Goal: Find specific page/section: Find specific page/section

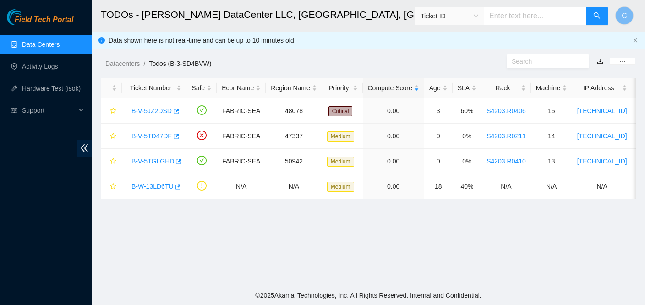
scroll to position [148, 0]
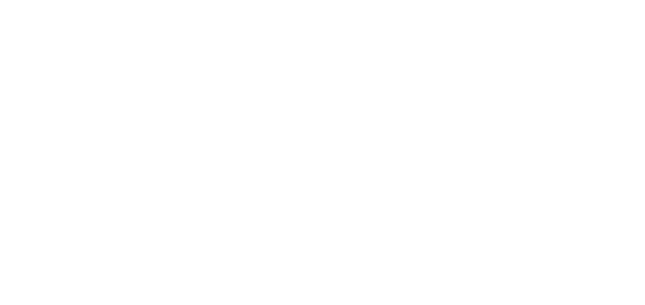
click at [35, 47] on body at bounding box center [322, 152] width 645 height 305
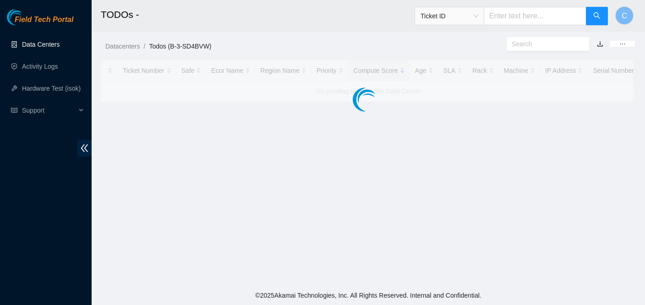
click at [35, 46] on link "Data Centers" at bounding box center [41, 44] width 38 height 7
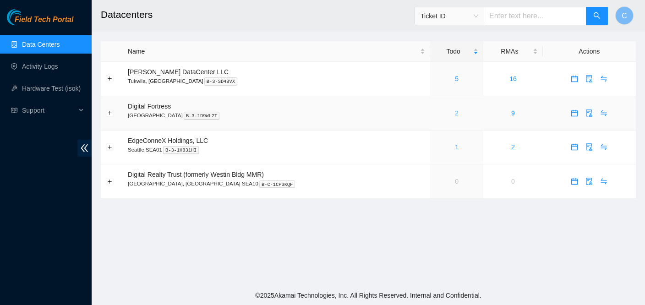
click at [455, 111] on link "2" at bounding box center [457, 113] width 4 height 7
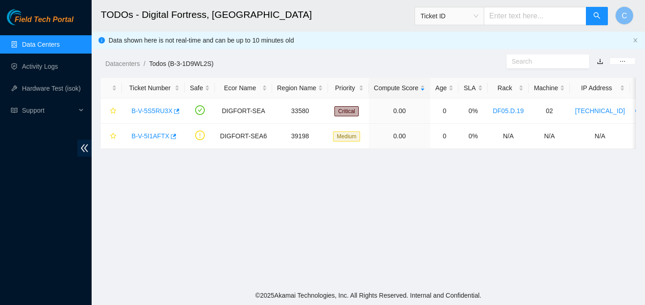
click at [30, 43] on link "Data Centers" at bounding box center [41, 44] width 38 height 7
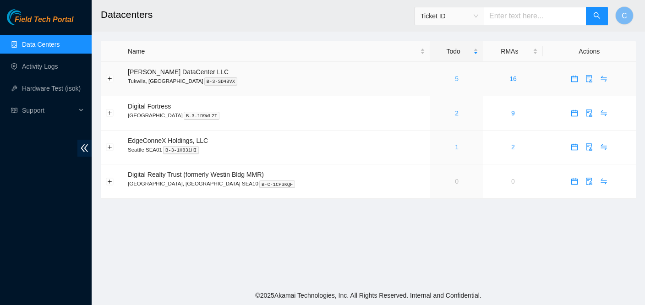
click at [455, 81] on link "5" at bounding box center [457, 78] width 4 height 7
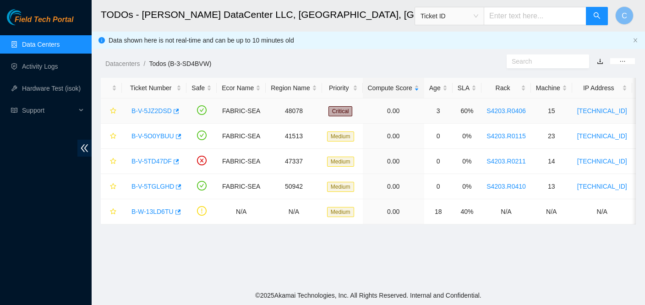
click at [161, 108] on link "B-V-5JZ2DSD" at bounding box center [152, 110] width 40 height 7
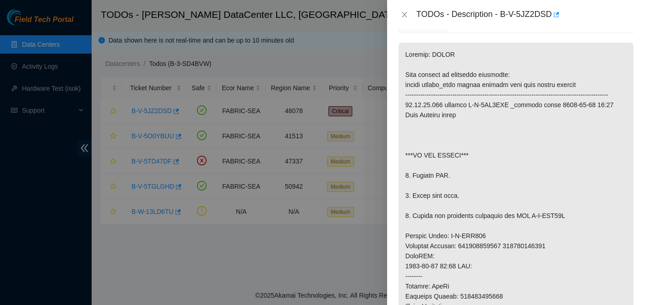
scroll to position [183, 0]
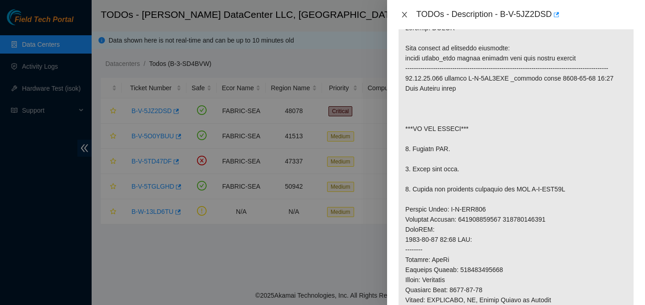
click at [404, 13] on icon "close" at bounding box center [404, 15] width 5 height 6
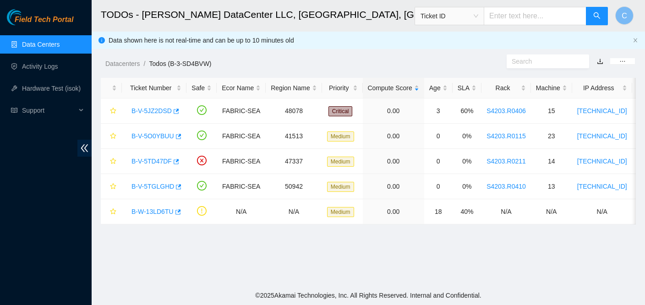
scroll to position [193, 0]
